Goal: Information Seeking & Learning: Learn about a topic

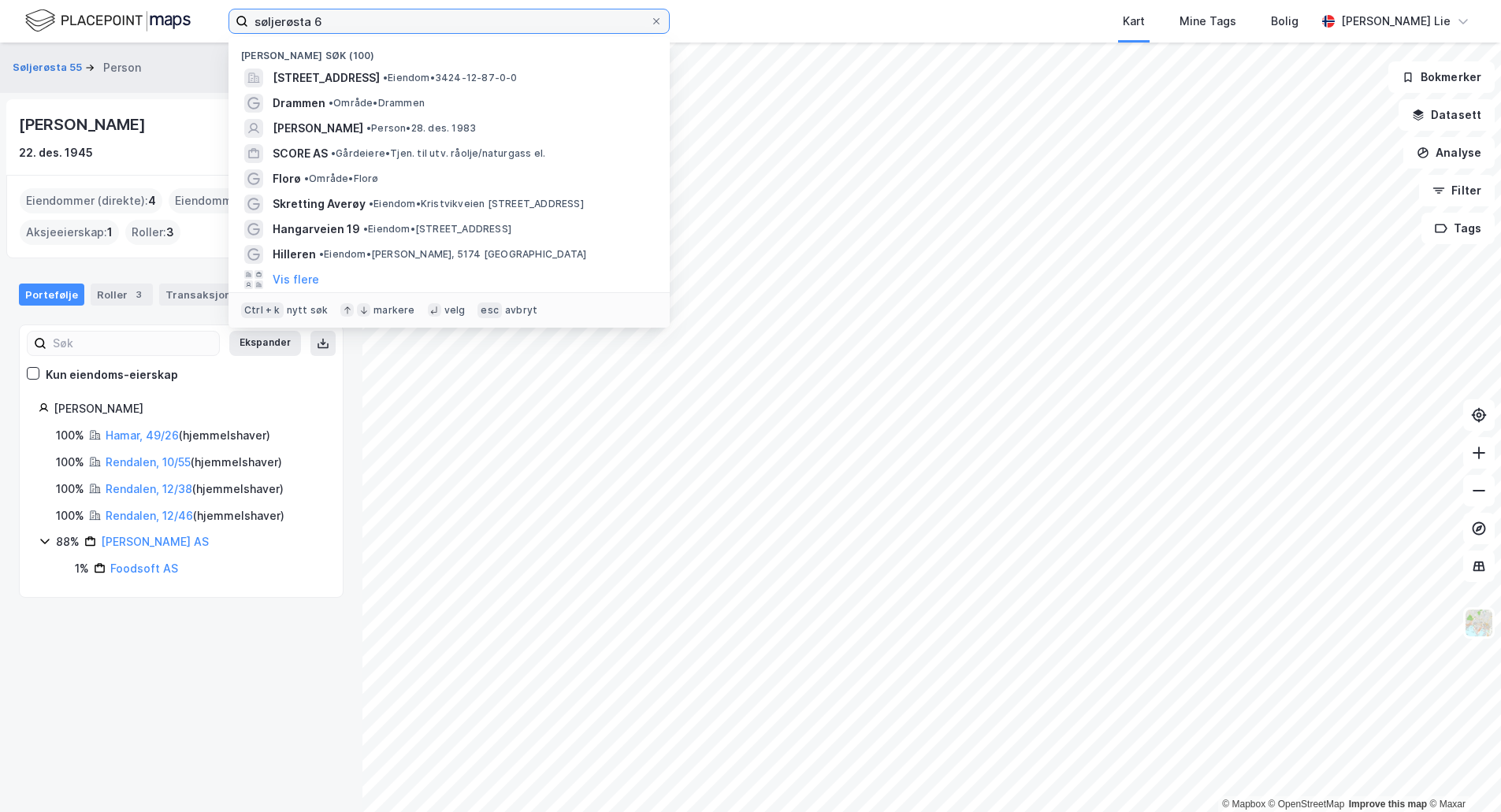
click at [431, 20] on input "søljerøsta 6" at bounding box center [449, 21] width 402 height 24
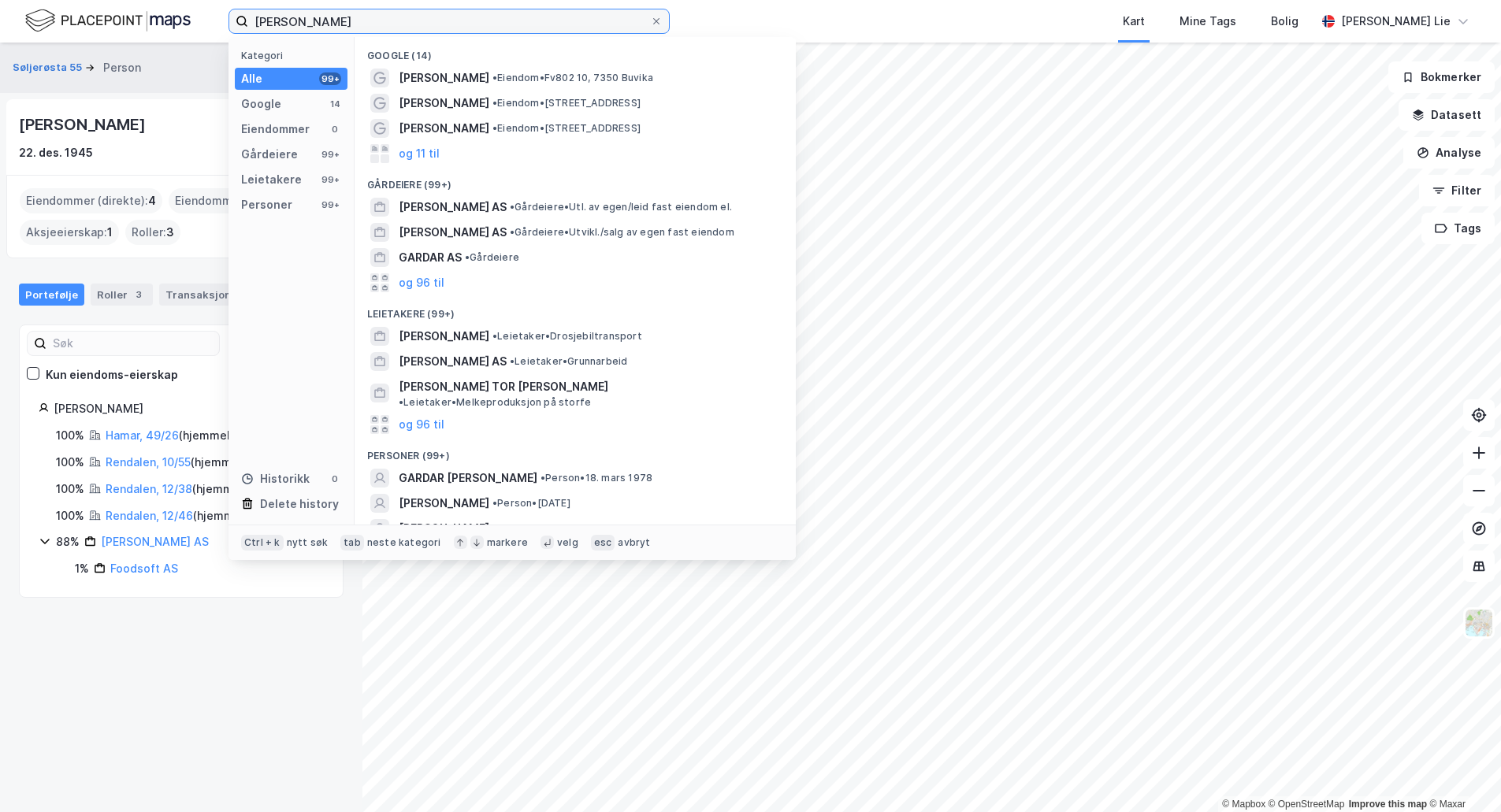
type input "[PERSON_NAME]"
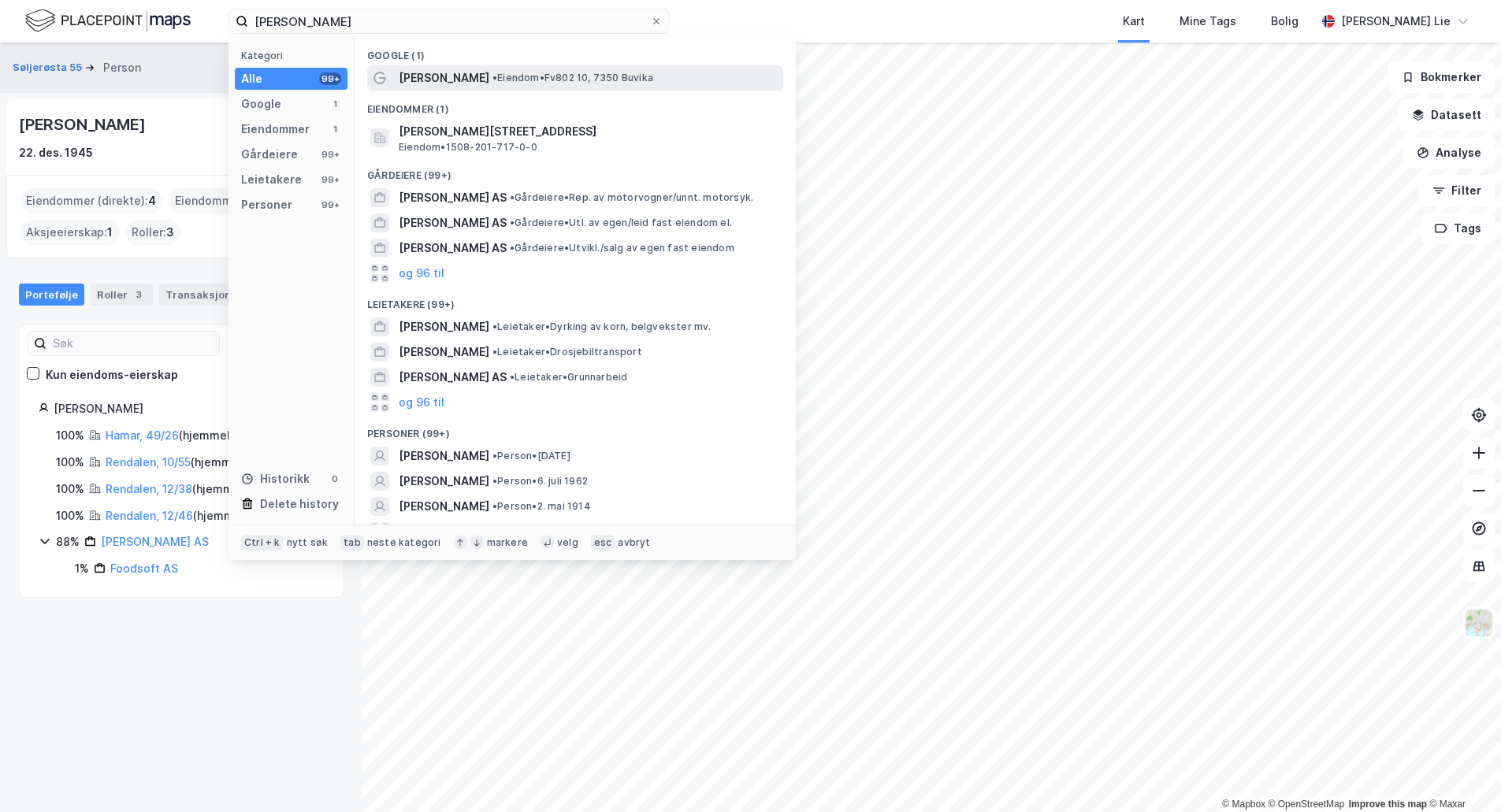
click at [463, 77] on span "[PERSON_NAME]" at bounding box center [443, 78] width 91 height 19
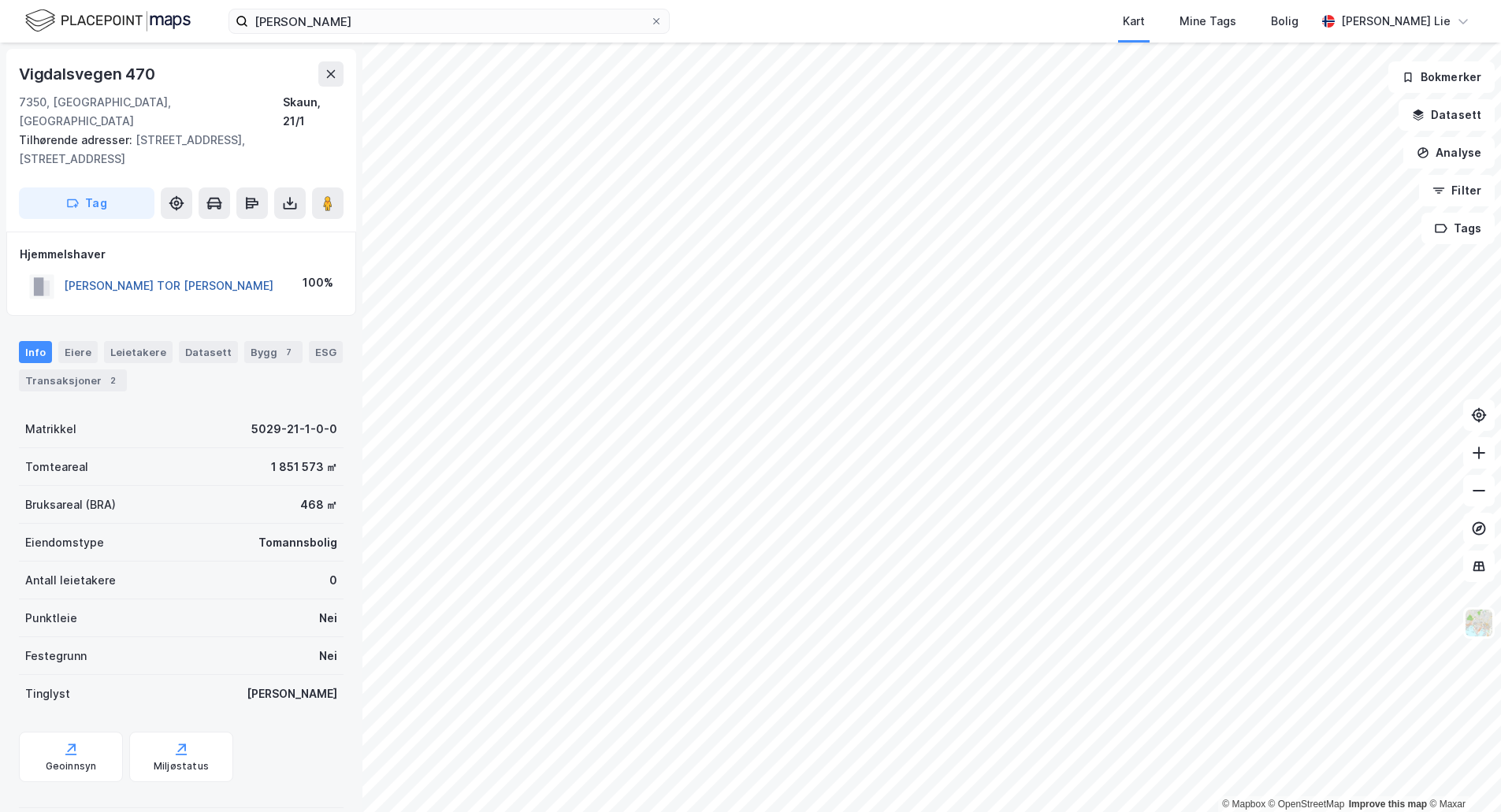
click at [0, 0] on button "[PERSON_NAME] TOR [PERSON_NAME]" at bounding box center [0, 0] width 0 height 0
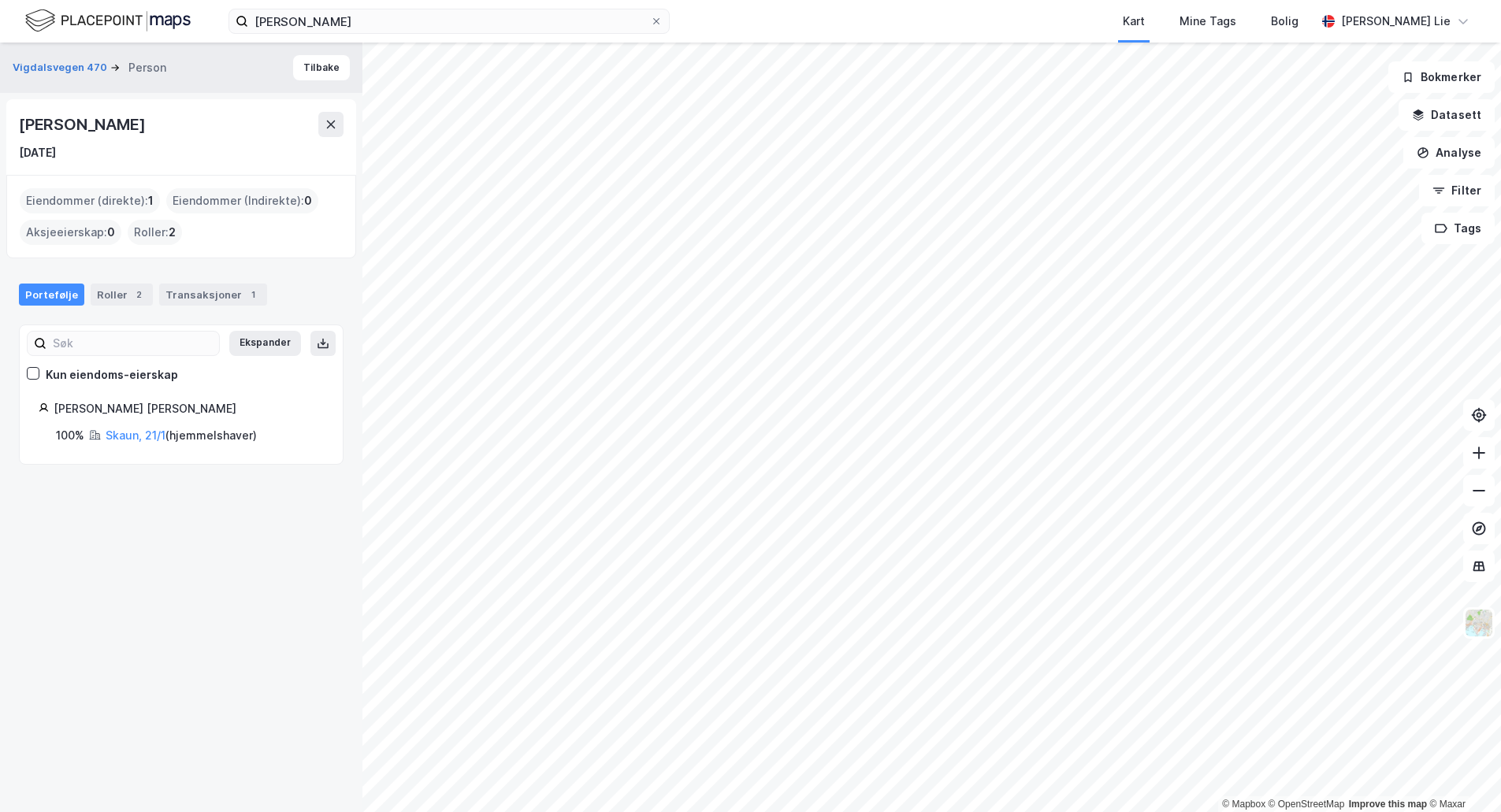
click at [602, 811] on html "[PERSON_NAME] Kart Mine Tags [PERSON_NAME] Lie © Mapbox © OpenStreetMap Improve…" at bounding box center [750, 484] width 1501 height 968
